Goal: Find specific page/section: Find specific page/section

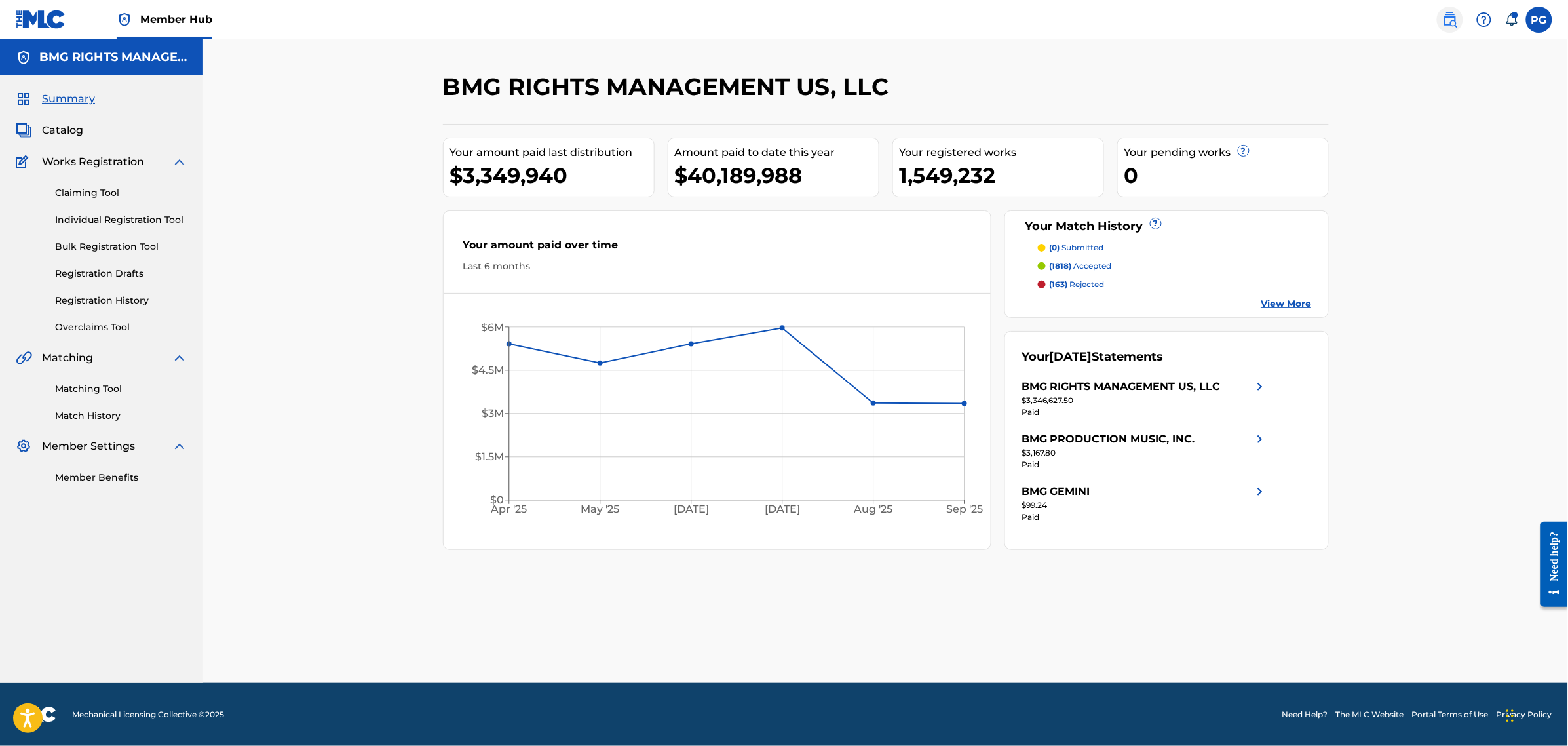
click at [1458, 21] on img at bounding box center [1449, 19] width 15 height 15
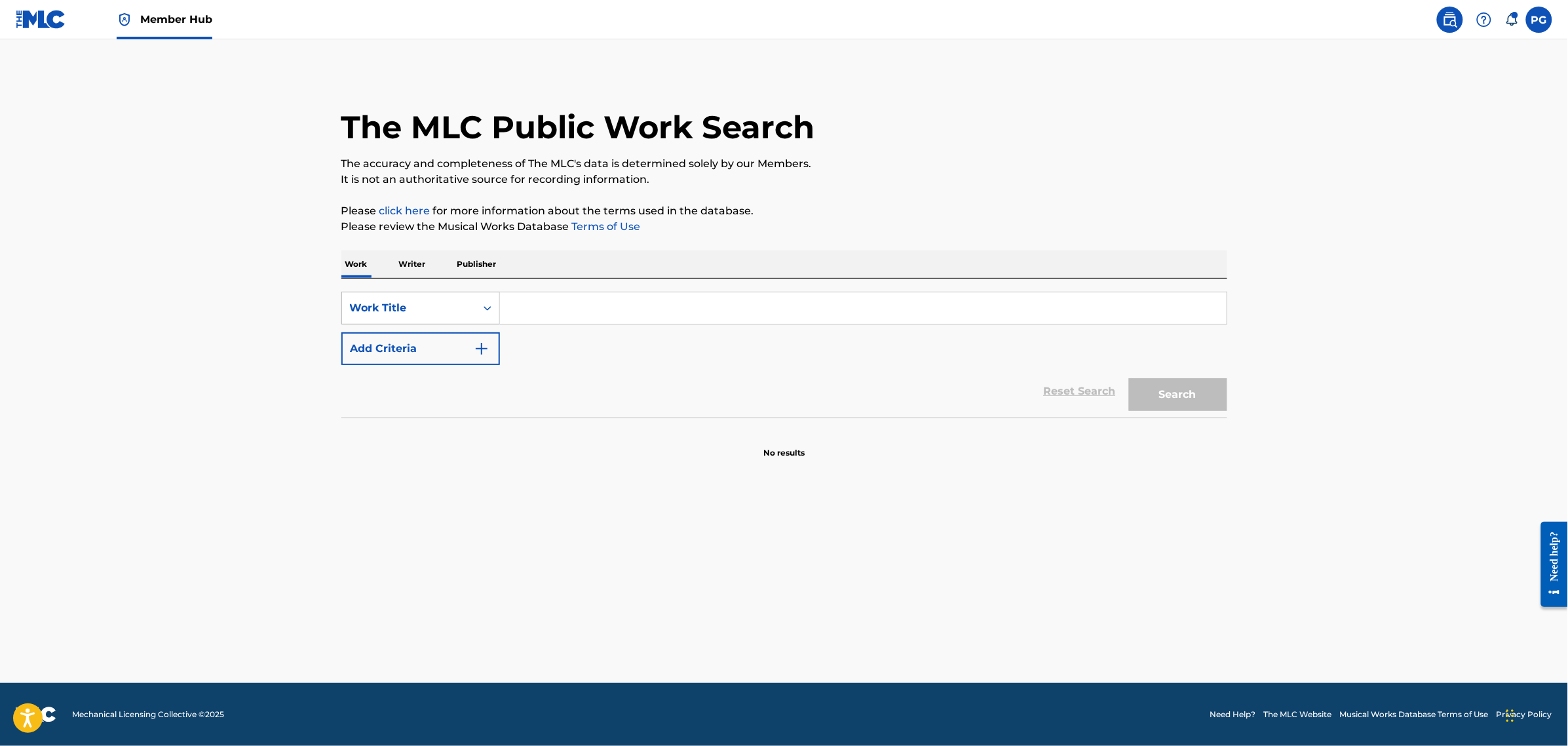
click at [428, 306] on div "Work Title" at bounding box center [409, 308] width 118 height 15
click at [426, 469] on div "Publisher Name" at bounding box center [420, 472] width 157 height 33
click at [606, 318] on input "Search Form" at bounding box center [863, 308] width 726 height 32
paste input "Phil The Keys Publishing"
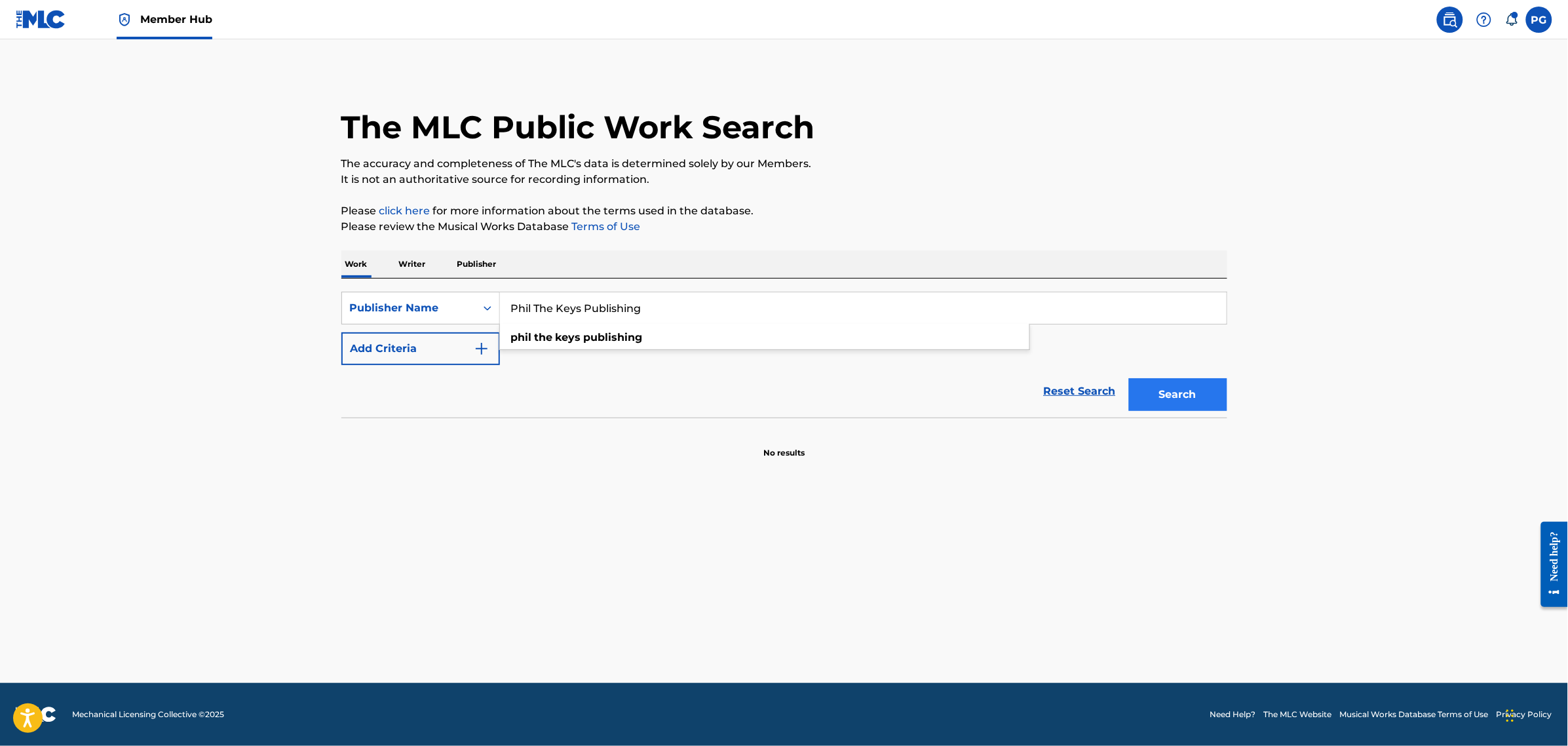
type input "Phil The Keys Publishing"
click at [1189, 401] on button "Search" at bounding box center [1178, 394] width 99 height 33
click at [688, 316] on input "Phil The Keys Publishing" at bounding box center [863, 308] width 726 height 32
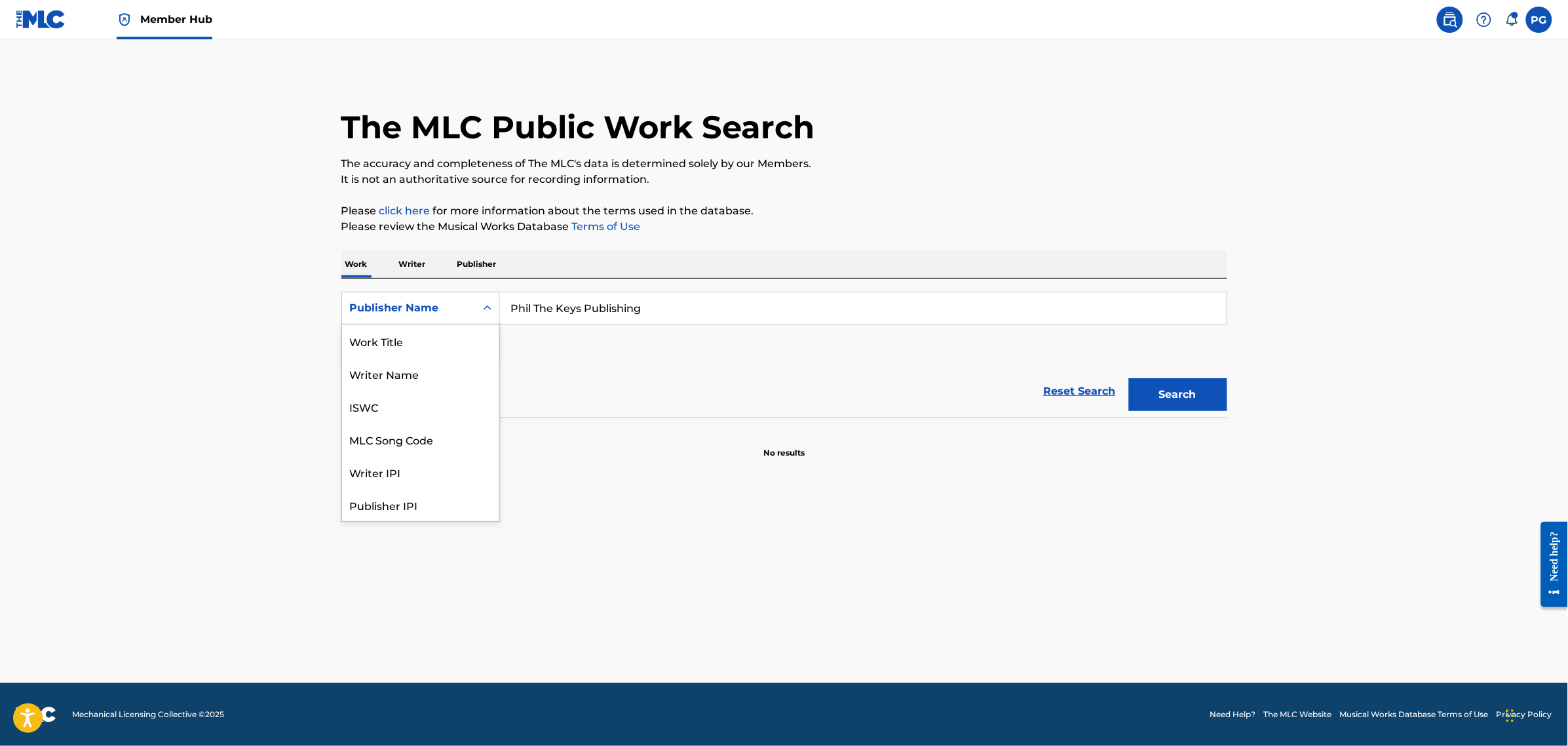
click at [479, 305] on div "Search Form" at bounding box center [487, 308] width 23 height 23
click at [436, 377] on div "Writer Name" at bounding box center [420, 373] width 157 height 33
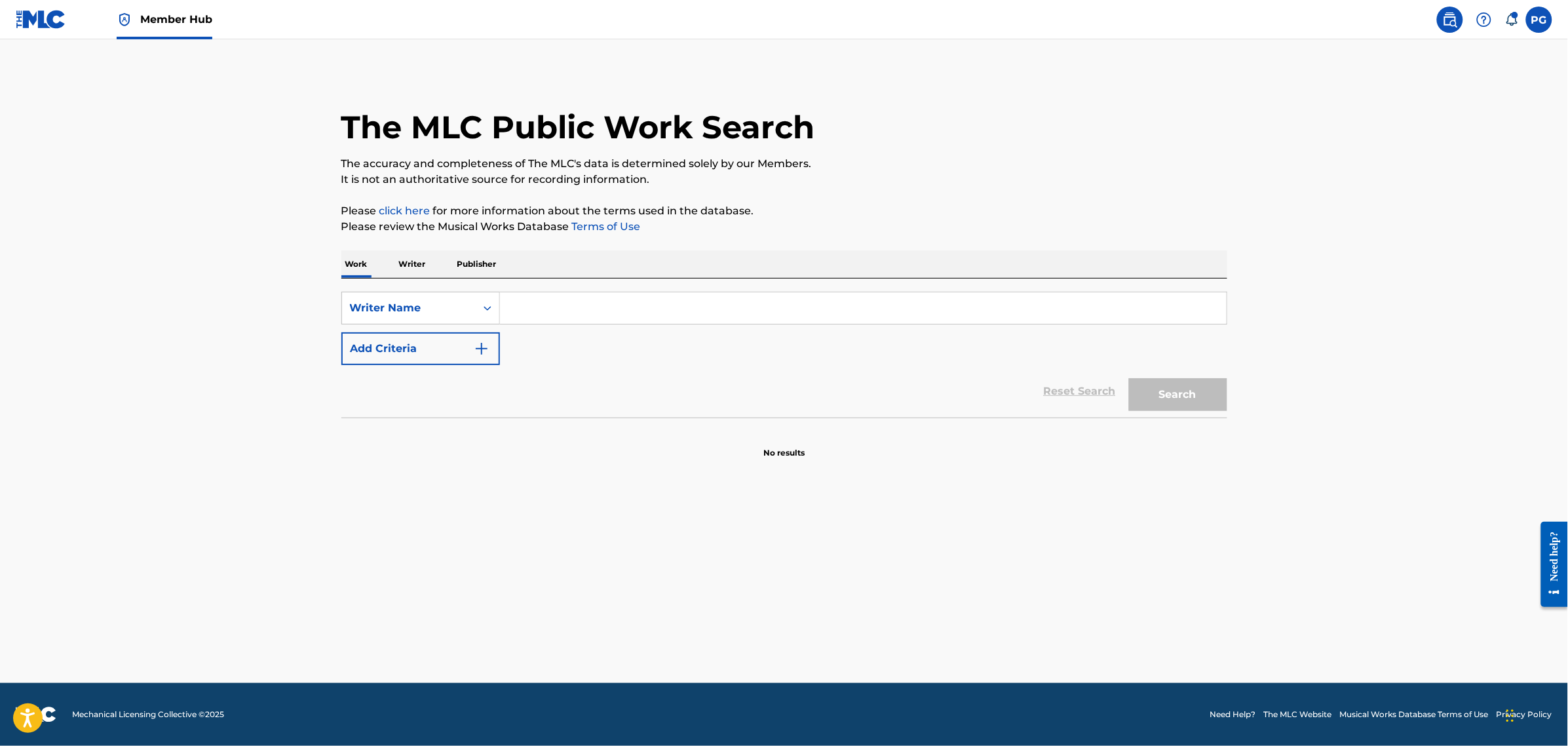
click at [635, 306] on input "Search Form" at bounding box center [863, 308] width 726 height 32
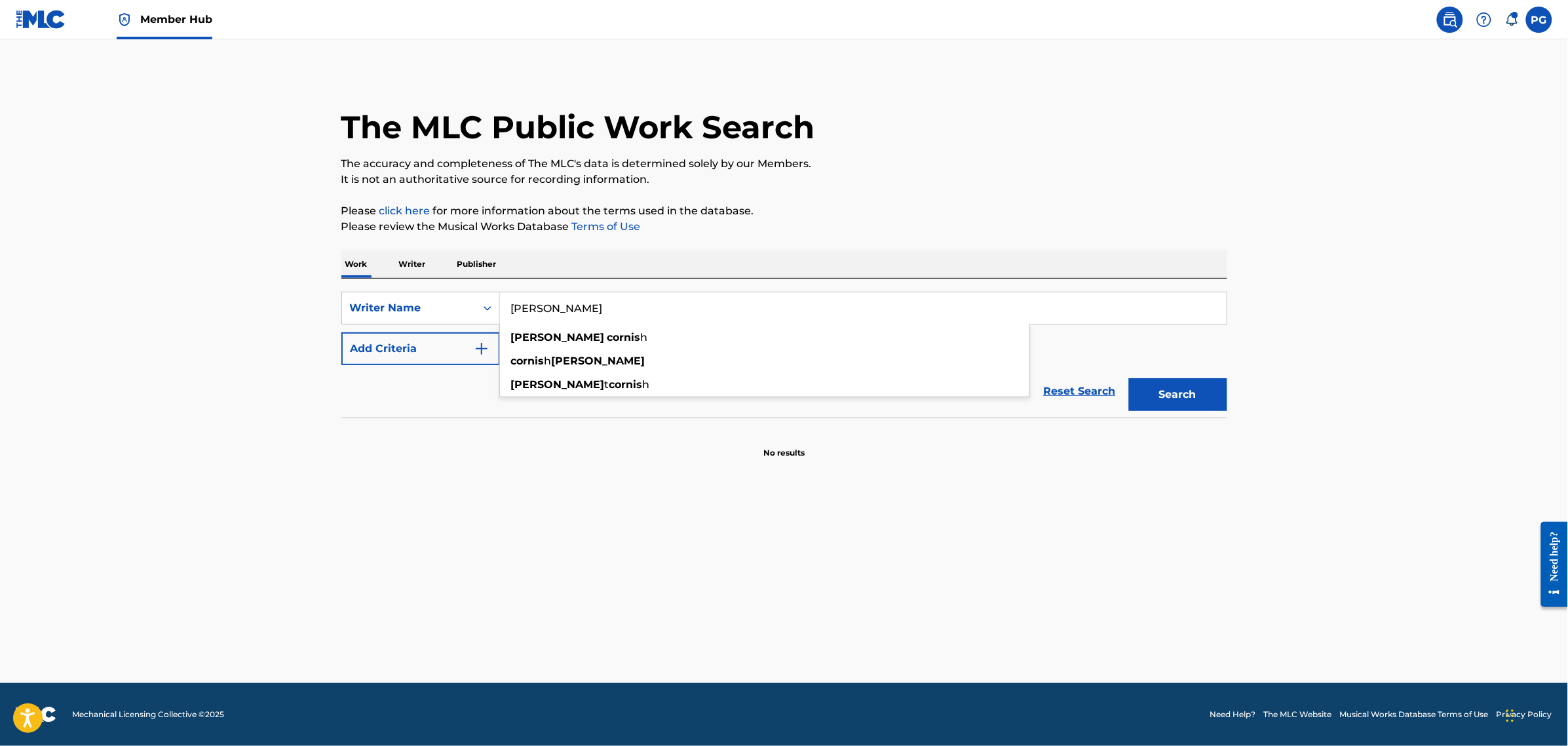
type input "philip cornish"
click at [1129, 378] on button "Search" at bounding box center [1178, 394] width 99 height 33
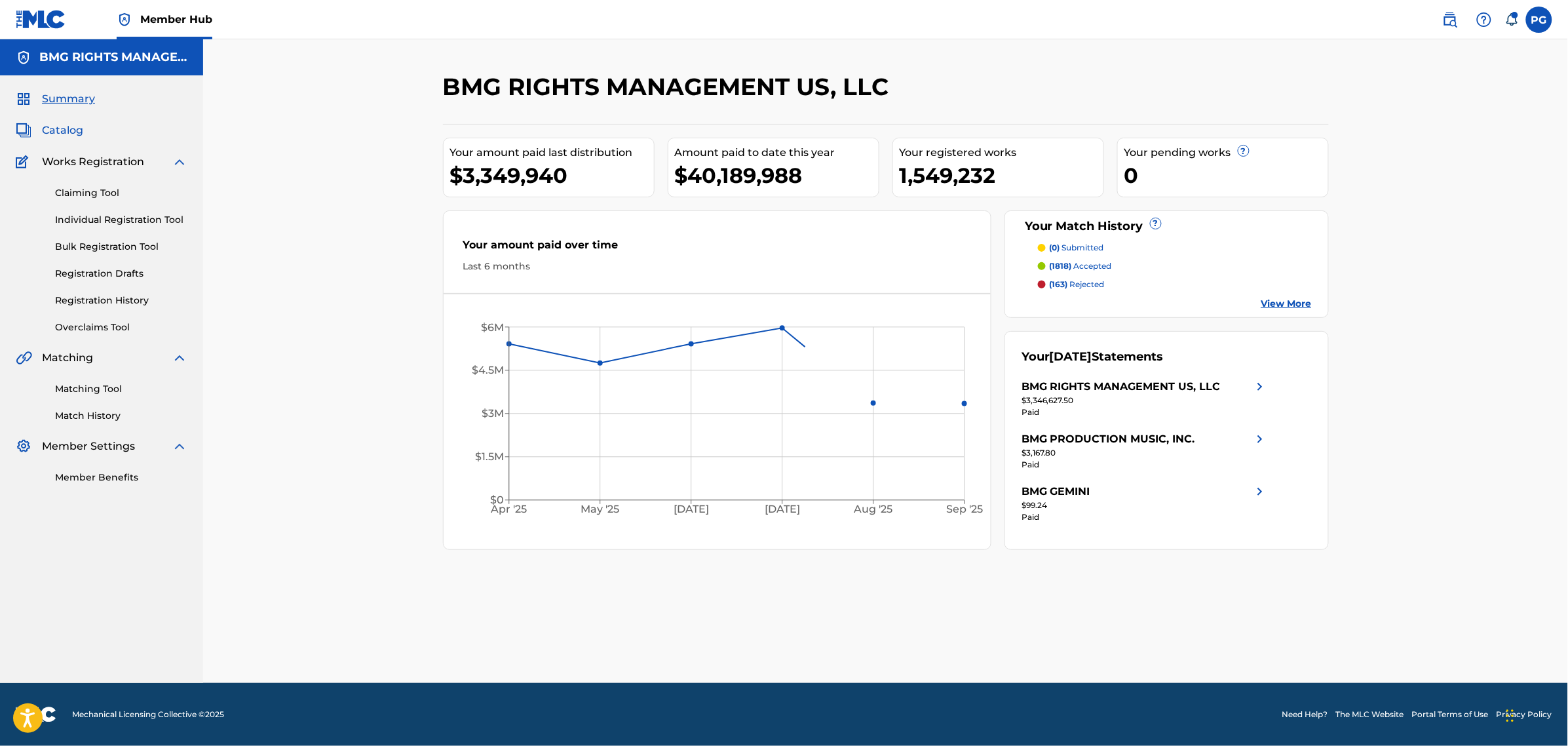
click at [82, 133] on span "Catalog" at bounding box center [63, 130] width 42 height 15
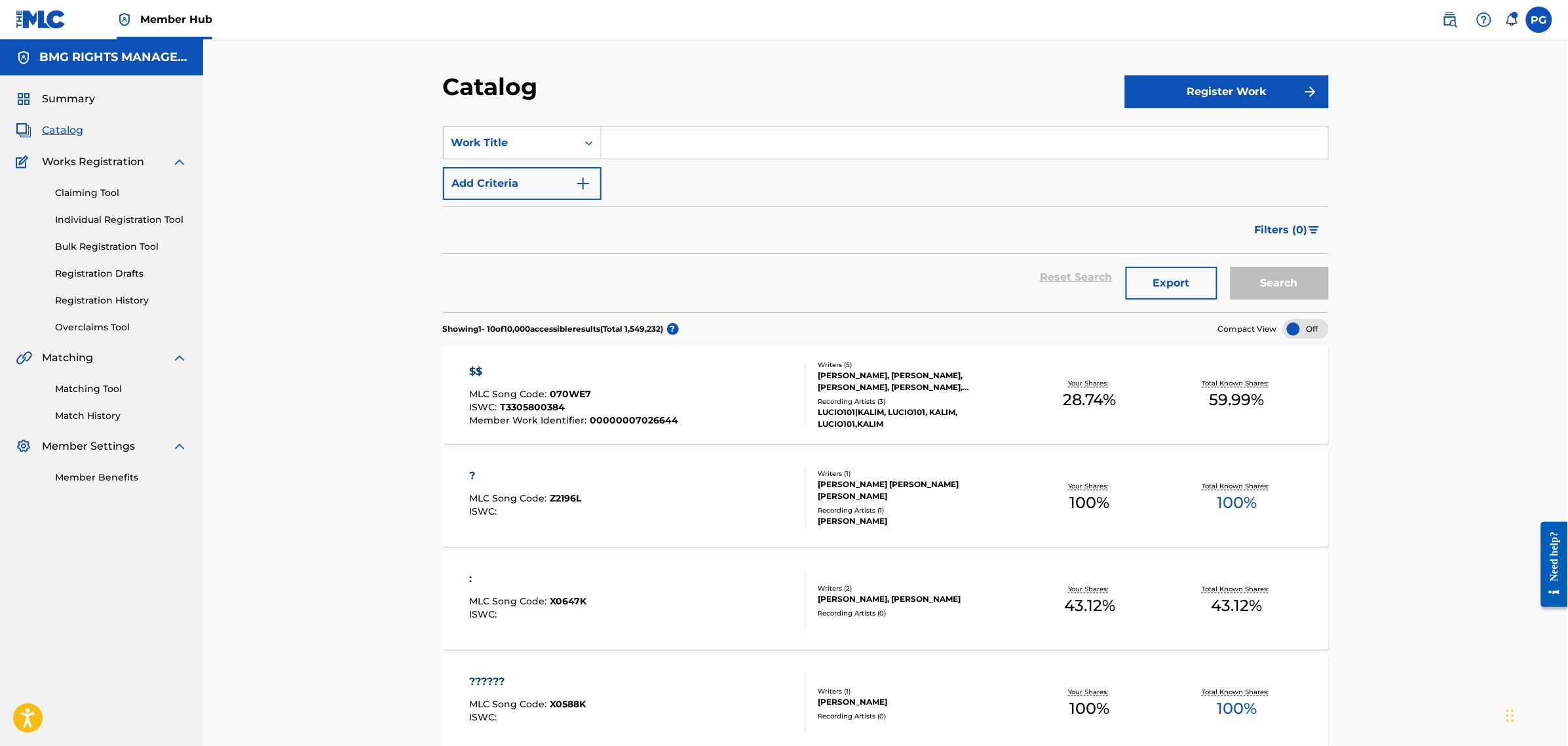
click at [465, 162] on div "SearchWithCriteria9a97f997-1811-452d-bc39-79ca668bdcb1 Work Title Add Criteria" at bounding box center [886, 164] width 886 height 74
click at [554, 148] on div "Work Title" at bounding box center [511, 142] width 118 height 15
click at [529, 309] on div "Publisher Name" at bounding box center [522, 306] width 157 height 33
click at [663, 113] on section "SearchWithCriteria1e3febc1-9216-446c-844a-a7d7bbc30c71 Publisher Name Add Crite…" at bounding box center [886, 211] width 886 height 201
click at [668, 145] on input "Search Form" at bounding box center [965, 143] width 726 height 32
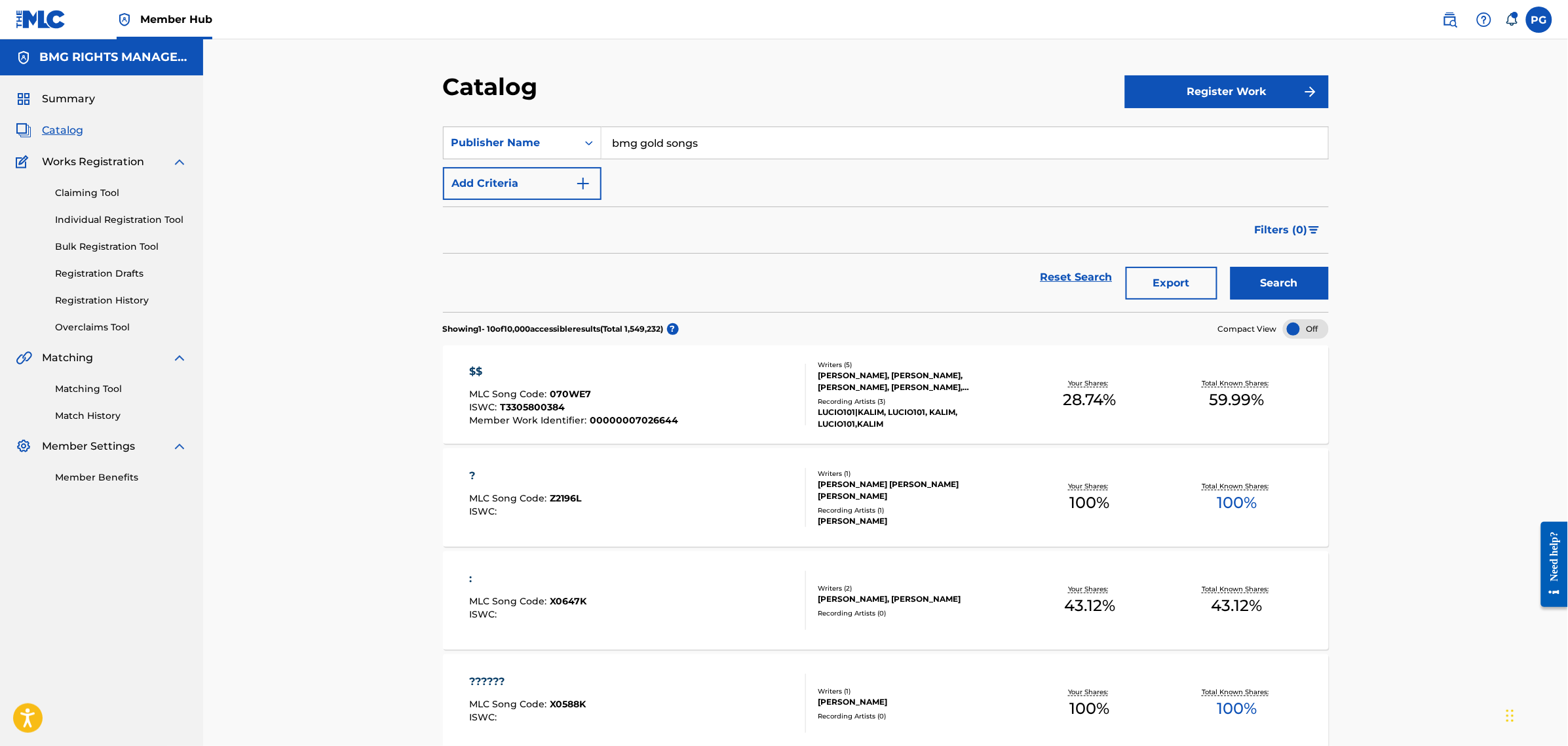
type input "bmg gold songs"
click at [1230, 267] on button "Search" at bounding box center [1279, 283] width 99 height 33
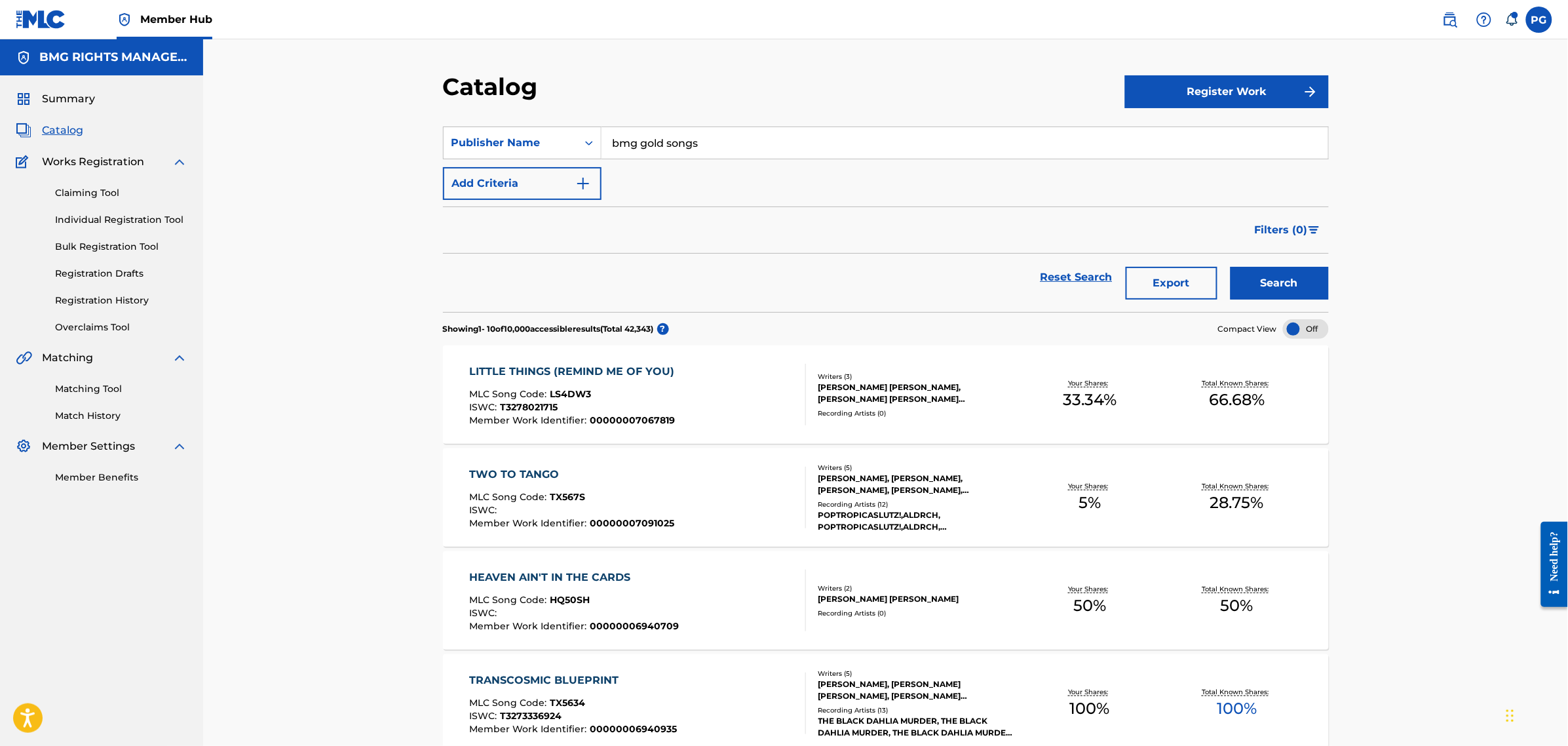
click at [711, 387] on div "LITTLE THINGS (REMIND ME OF YOU) MLC Song Code : LS4DW3 ISWC : T3278021715 Memb…" at bounding box center [637, 395] width 337 height 62
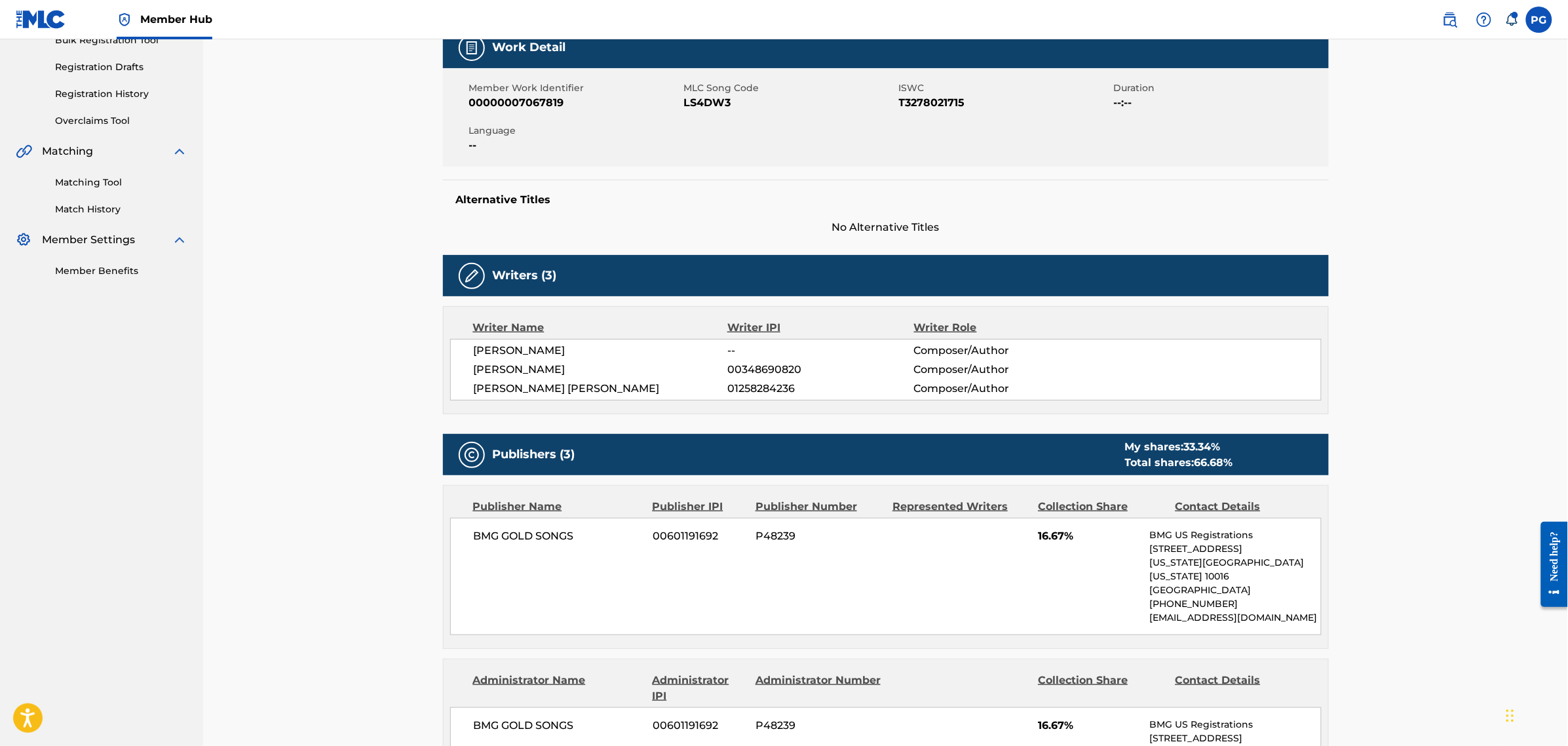
scroll to position [246, 0]
